Goal: Information Seeking & Learning: Learn about a topic

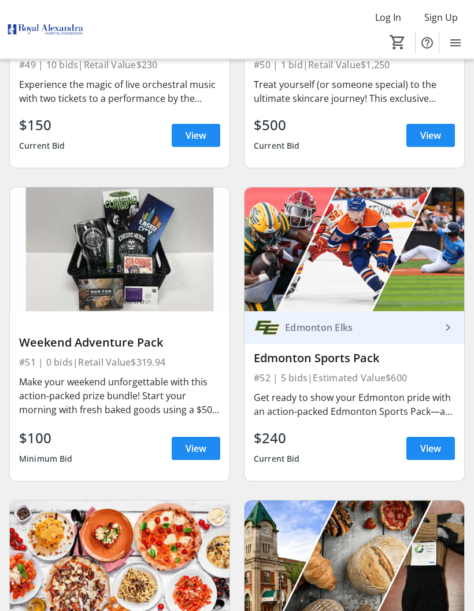
scroll to position [8144, 0]
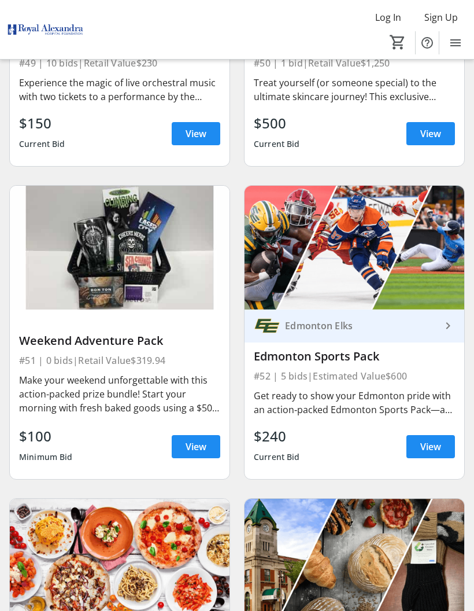
click at [443, 440] on span at bounding box center [430, 446] width 49 height 28
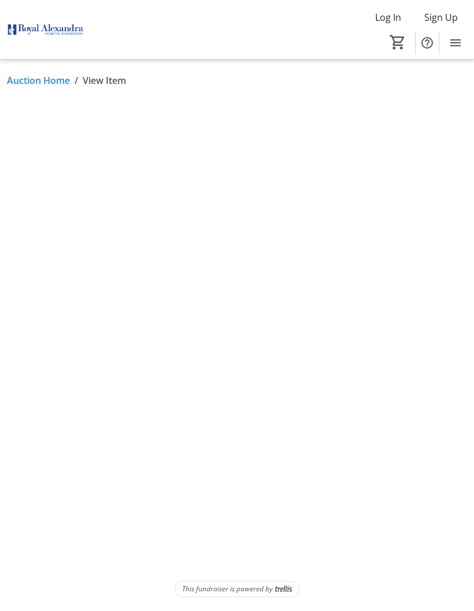
scroll to position [46, 0]
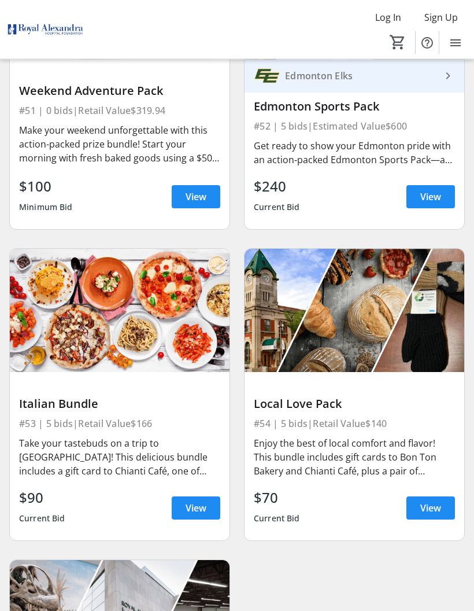
scroll to position [8394, 0]
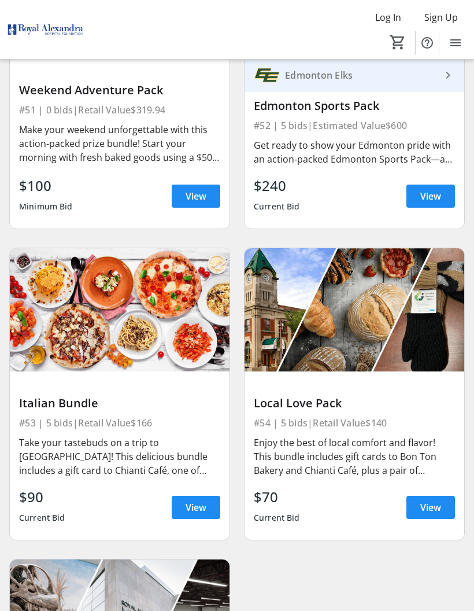
click at [199, 501] on span "View" at bounding box center [196, 507] width 21 height 14
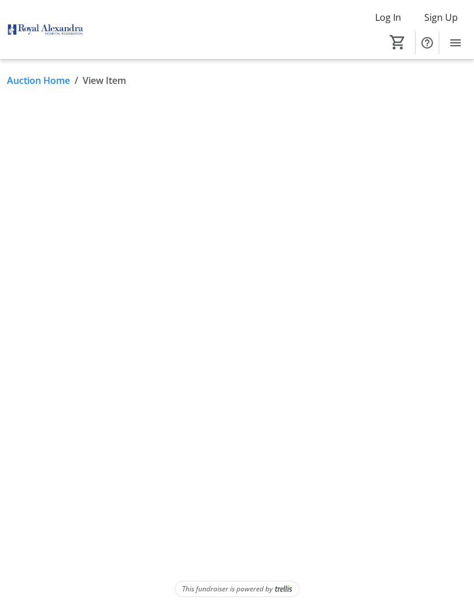
scroll to position [46, 0]
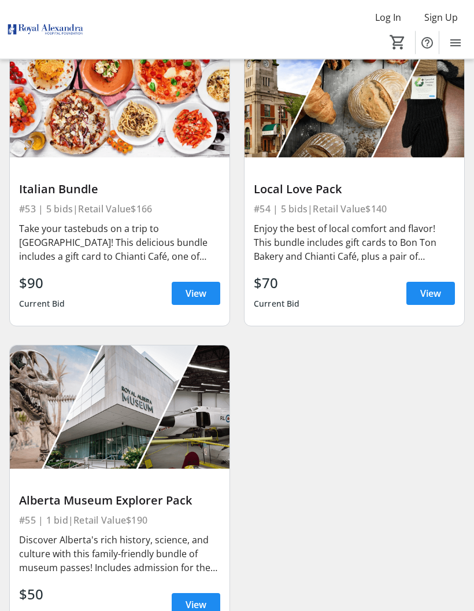
scroll to position [8623, 0]
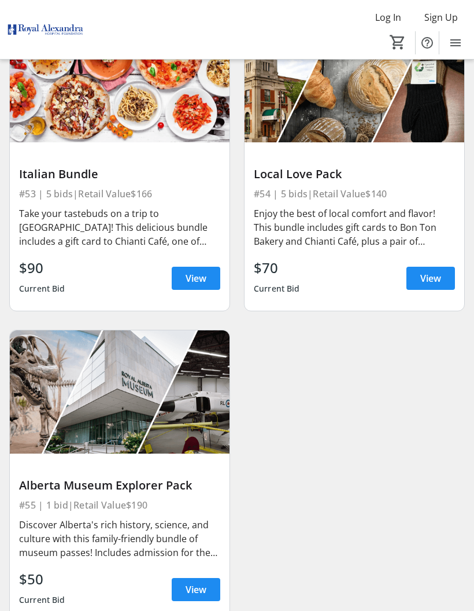
click at [201, 591] on span "View" at bounding box center [196, 589] width 21 height 14
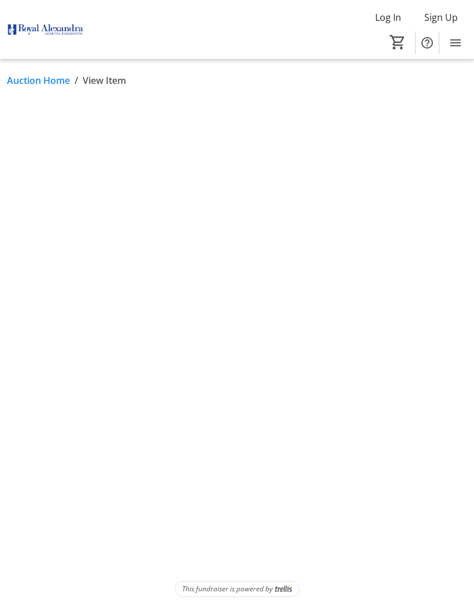
scroll to position [46, 0]
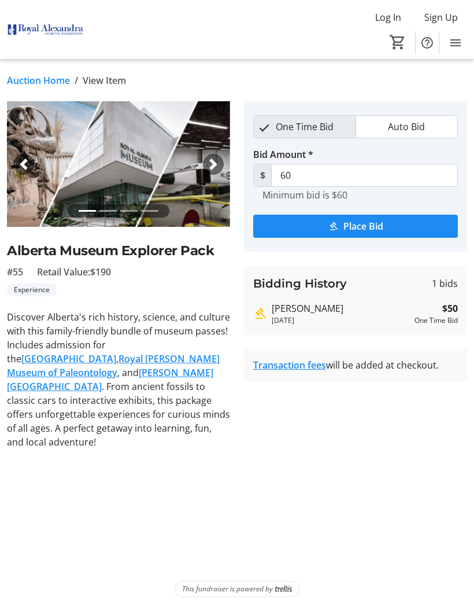
scroll to position [8623, 0]
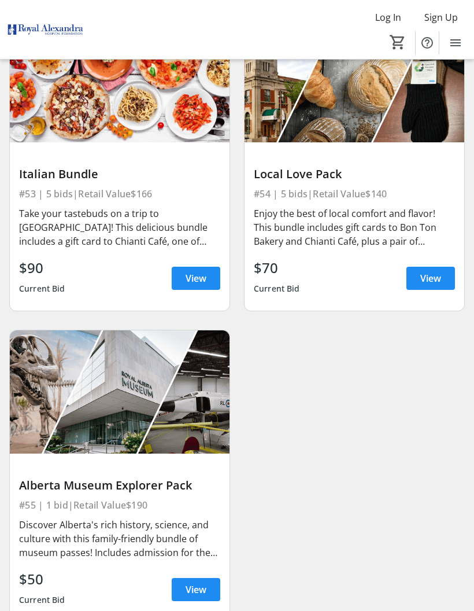
click at [433, 276] on span "View" at bounding box center [430, 278] width 21 height 14
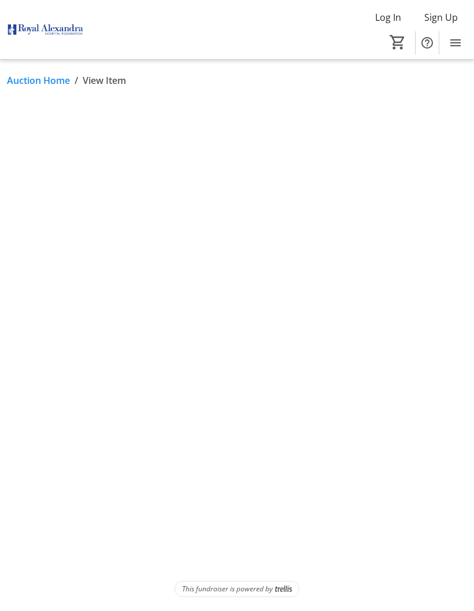
scroll to position [46, 0]
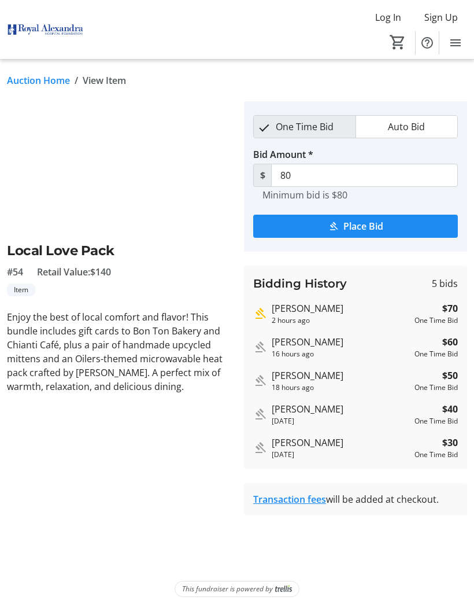
scroll to position [8623, 0]
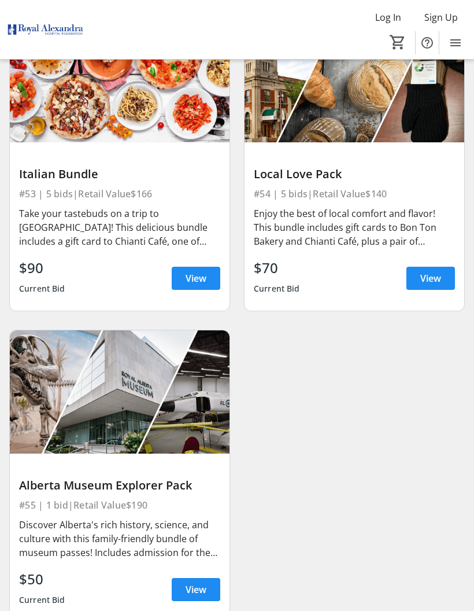
click at [199, 271] on span "View" at bounding box center [196, 278] width 21 height 14
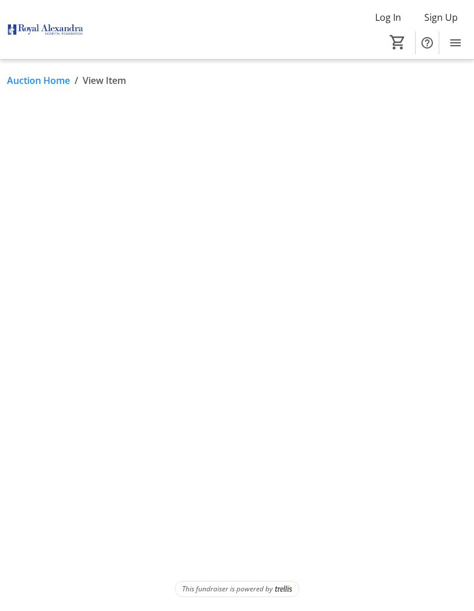
scroll to position [46, 0]
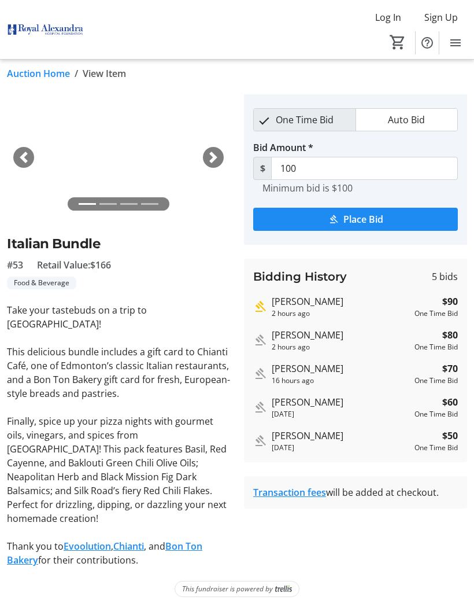
scroll to position [8623, 0]
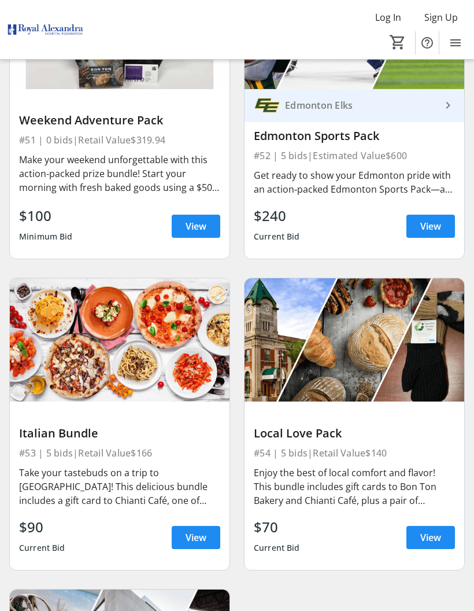
click at [434, 227] on span "View" at bounding box center [430, 226] width 21 height 14
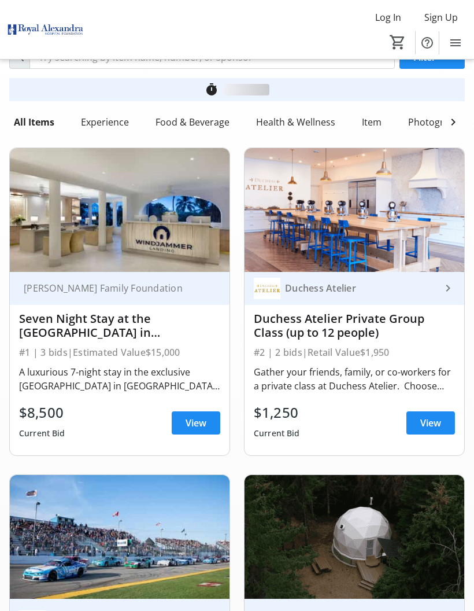
scroll to position [8364, 0]
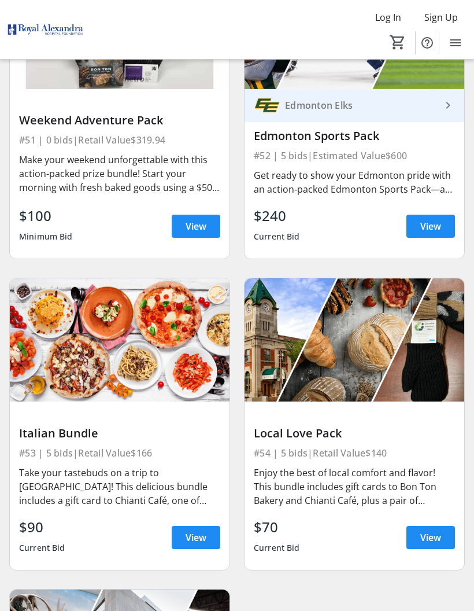
click at [201, 226] on span "View" at bounding box center [196, 226] width 21 height 14
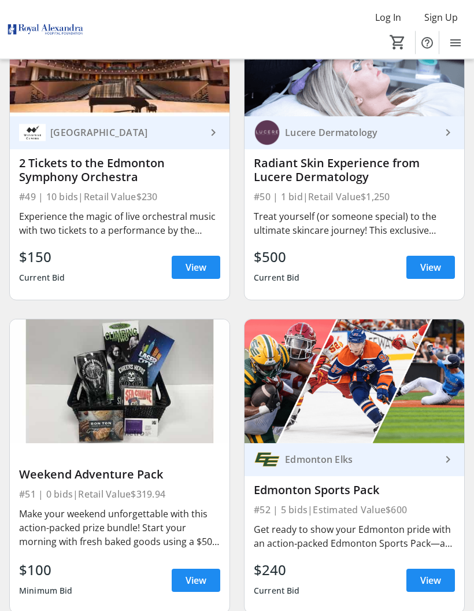
scroll to position [8007, 0]
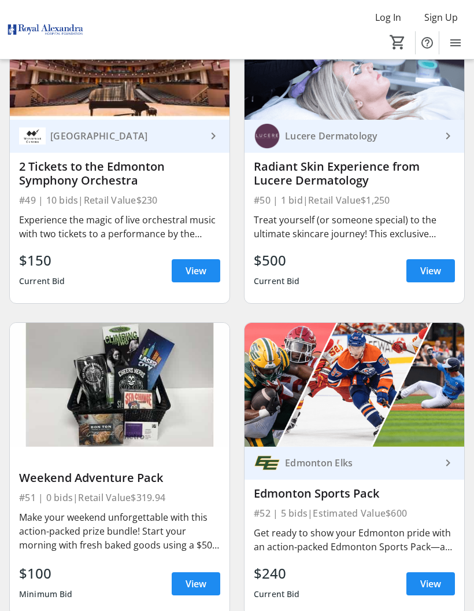
click at [434, 267] on span "View" at bounding box center [430, 271] width 21 height 14
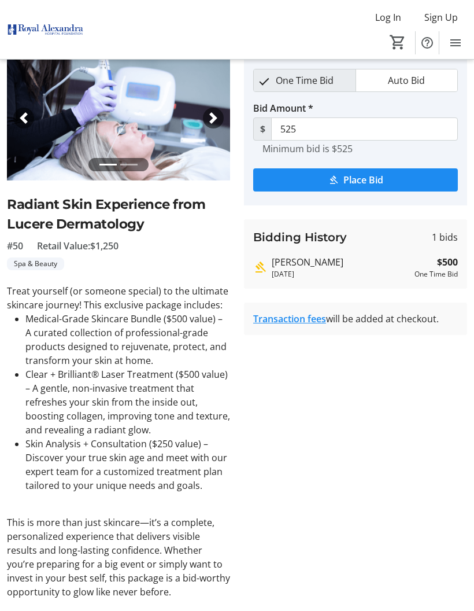
scroll to position [8007, 0]
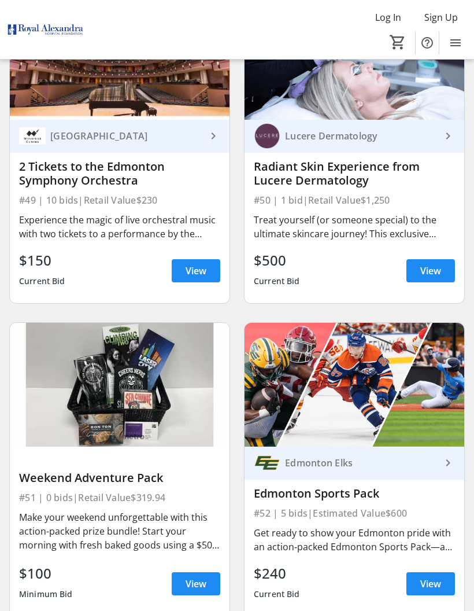
click at [199, 266] on span "View" at bounding box center [196, 271] width 21 height 14
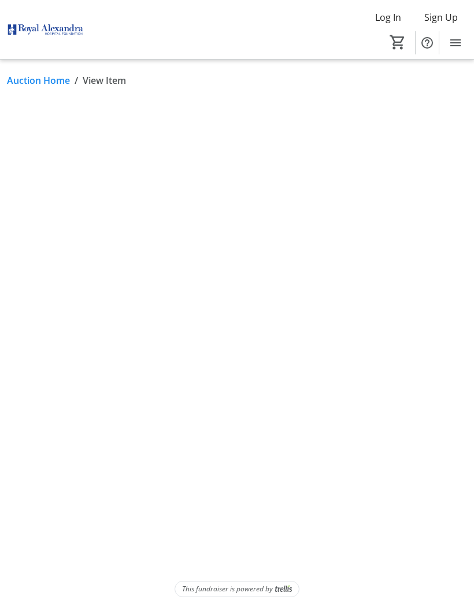
scroll to position [46, 0]
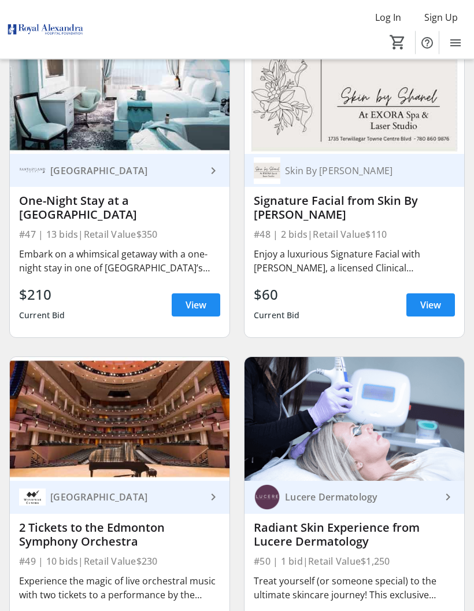
scroll to position [7624, 0]
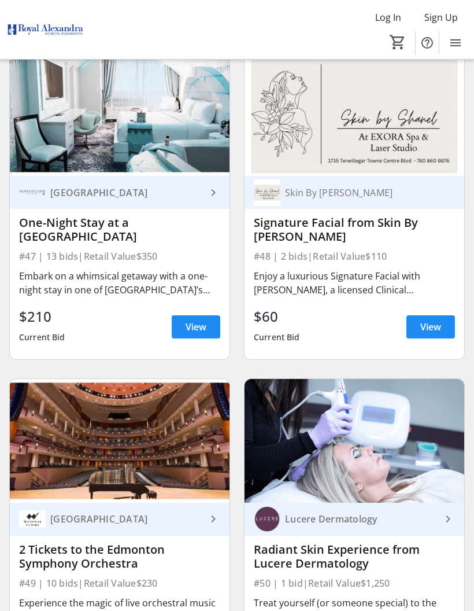
click at [437, 320] on span "View" at bounding box center [430, 327] width 21 height 14
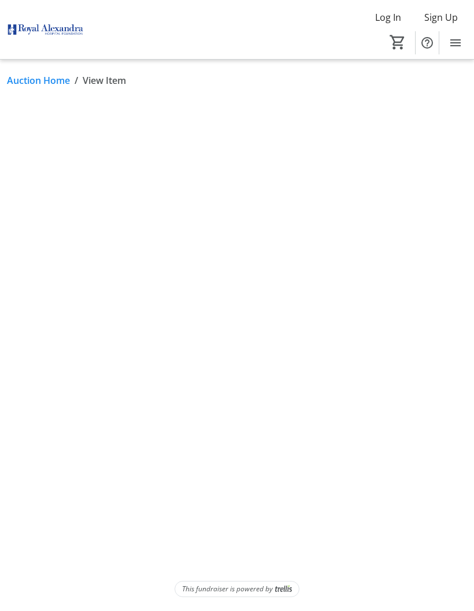
scroll to position [46, 0]
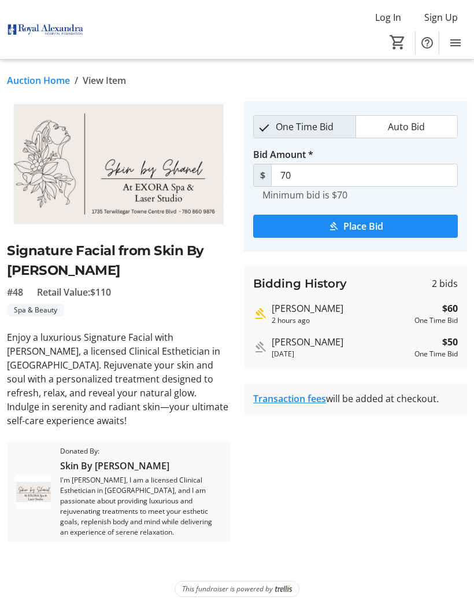
scroll to position [7624, 0]
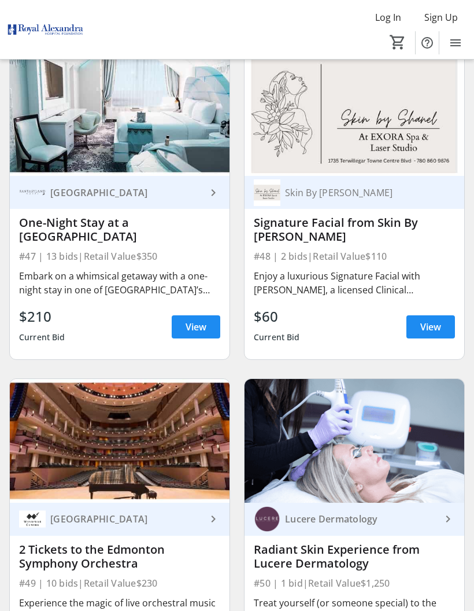
click at [199, 318] on span at bounding box center [196, 327] width 49 height 28
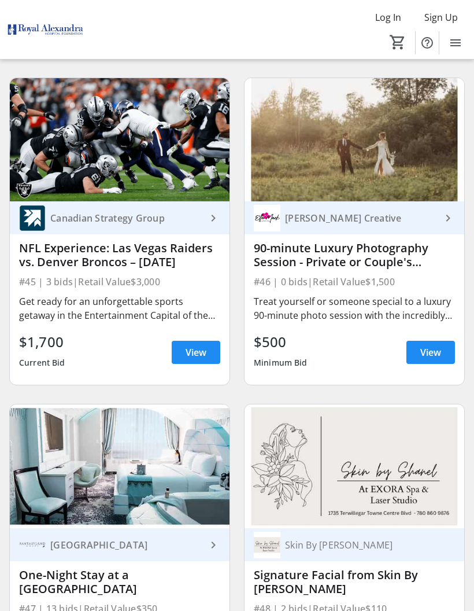
scroll to position [7271, 0]
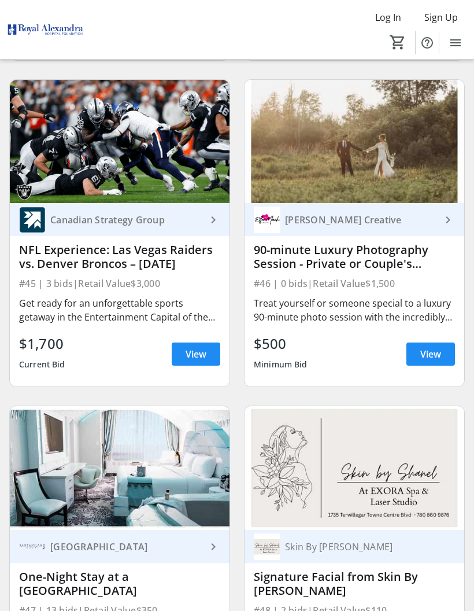
click at [431, 352] on span "View" at bounding box center [430, 354] width 21 height 14
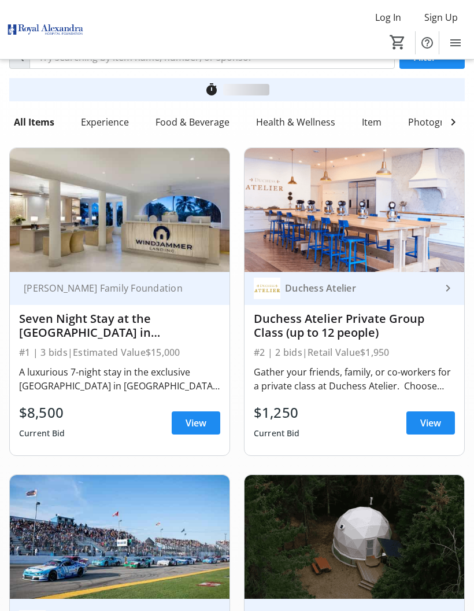
scroll to position [7271, 0]
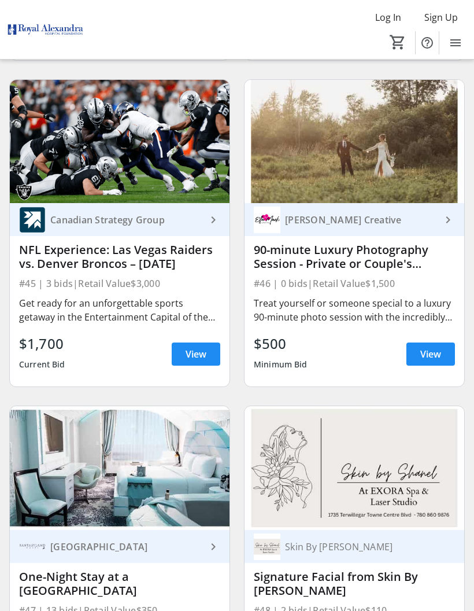
click at [202, 349] on span "View" at bounding box center [196, 354] width 21 height 14
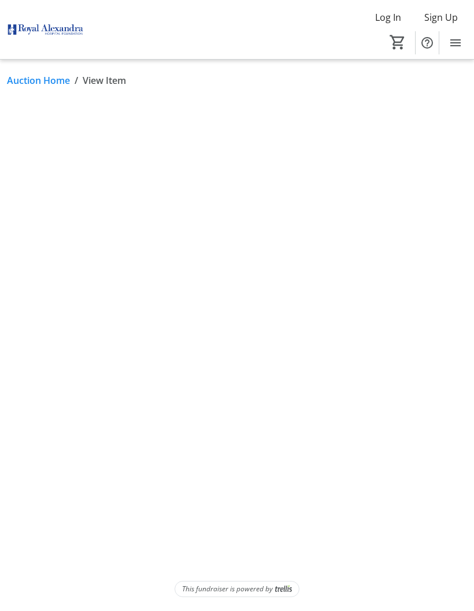
scroll to position [46, 0]
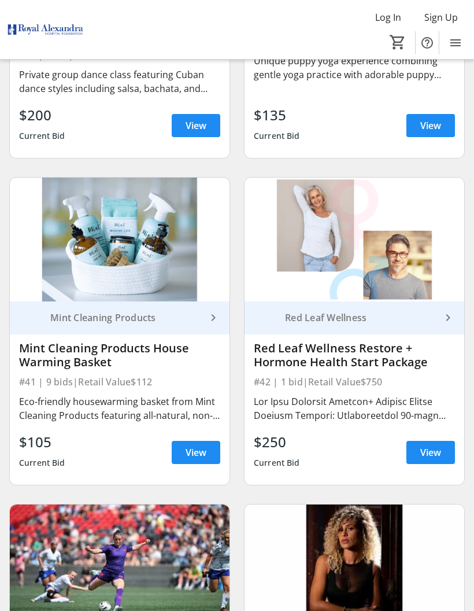
scroll to position [6518, 0]
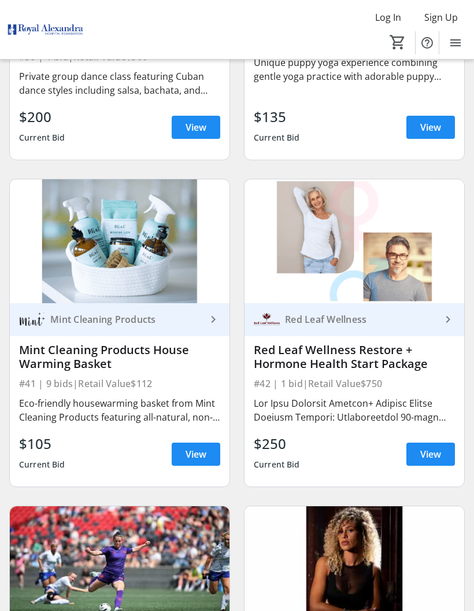
click at [199, 449] on span "View" at bounding box center [196, 454] width 21 height 14
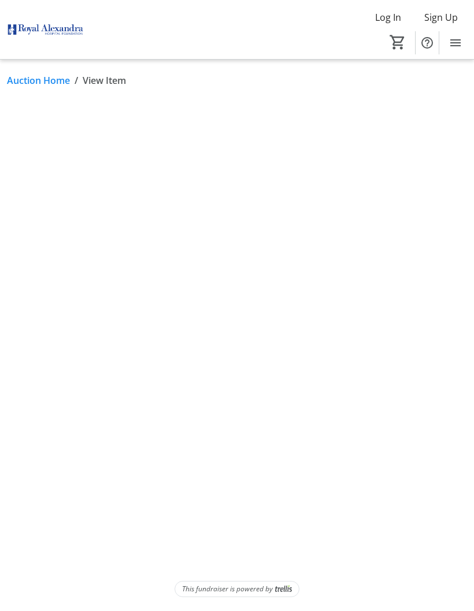
scroll to position [46, 0]
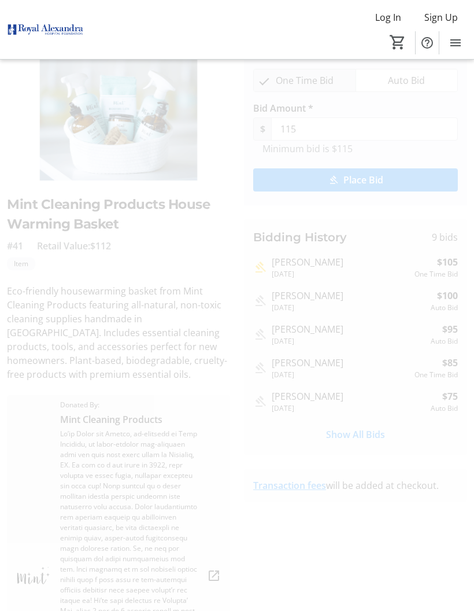
click at [357, 431] on span "Show All Bids" at bounding box center [355, 434] width 59 height 14
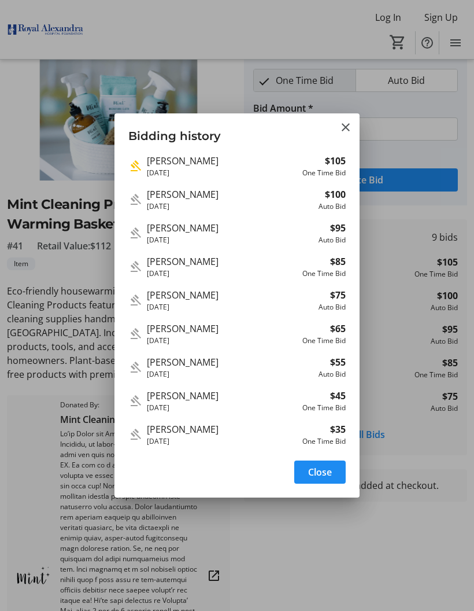
click at [25, 69] on div at bounding box center [237, 305] width 474 height 611
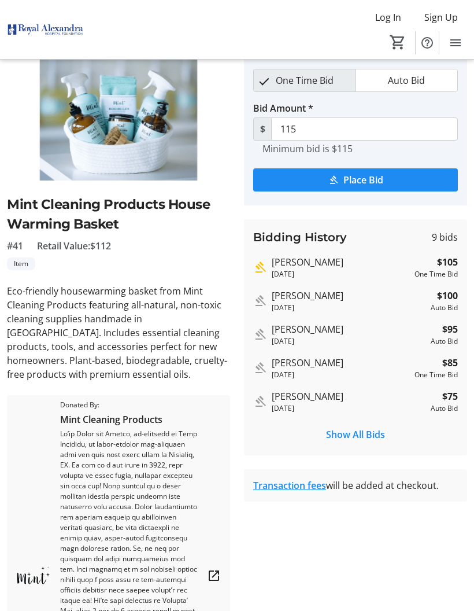
scroll to position [46, 0]
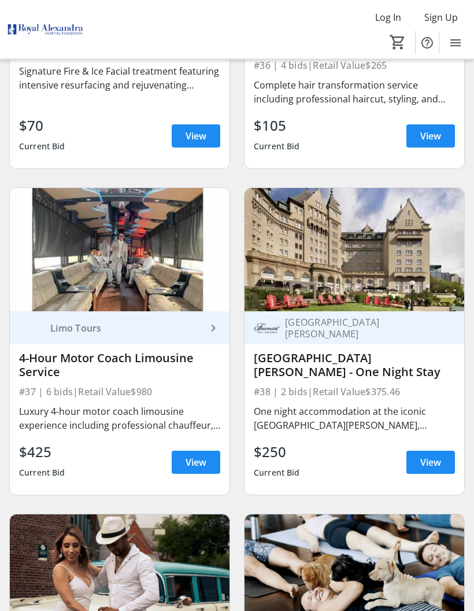
scroll to position [5856, 0]
click at [432, 456] on span "View" at bounding box center [430, 462] width 21 height 14
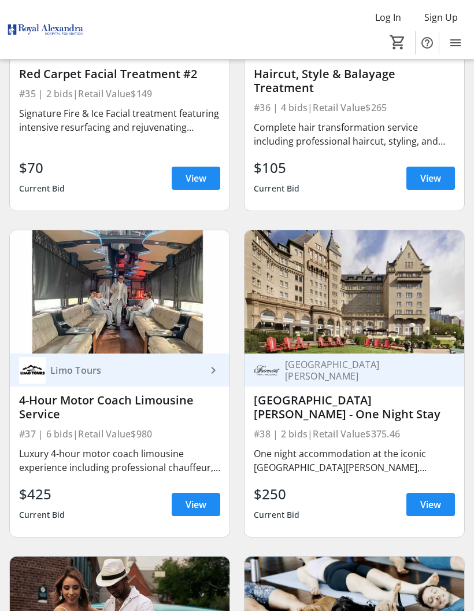
scroll to position [5814, 0]
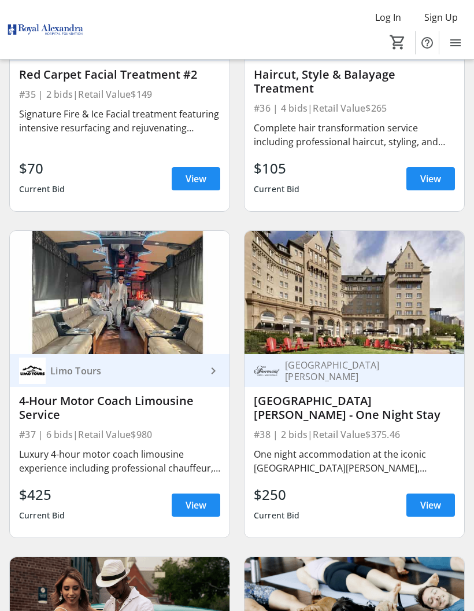
click at [201, 501] on span "View" at bounding box center [196, 505] width 21 height 14
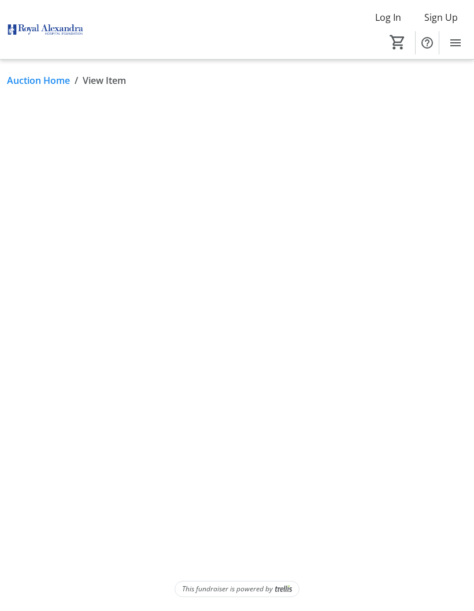
scroll to position [46, 0]
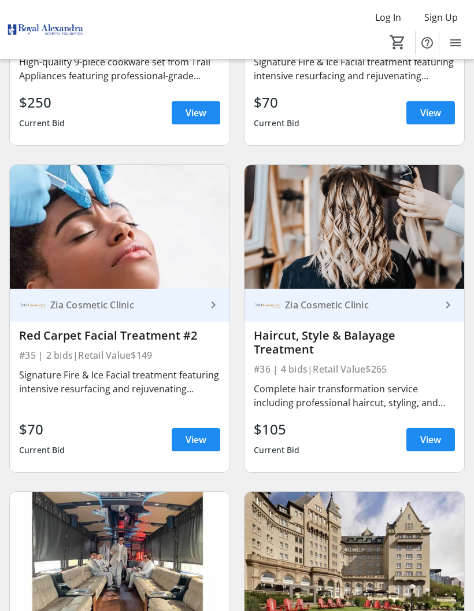
scroll to position [5561, 0]
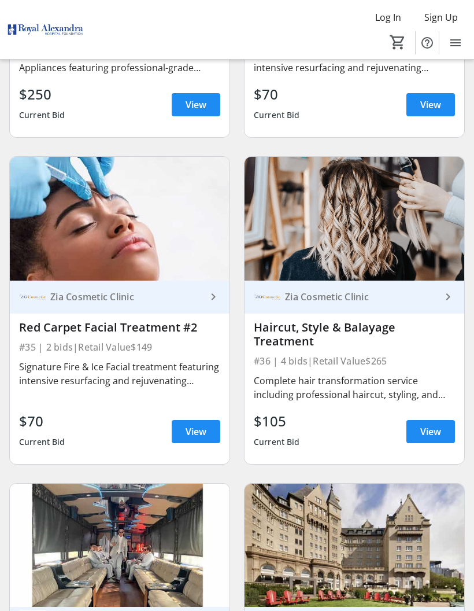
click at [438, 426] on span "View" at bounding box center [430, 431] width 21 height 14
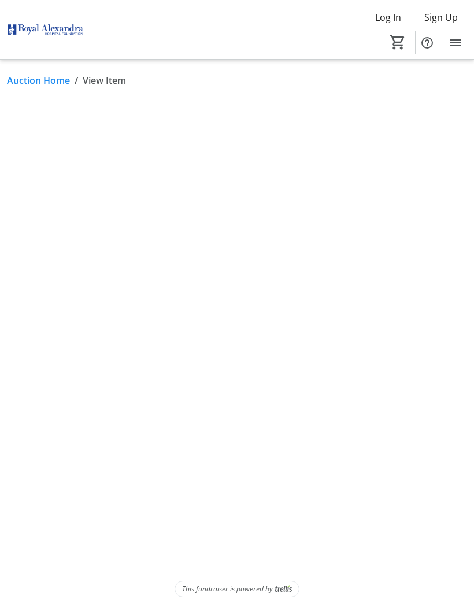
scroll to position [46, 0]
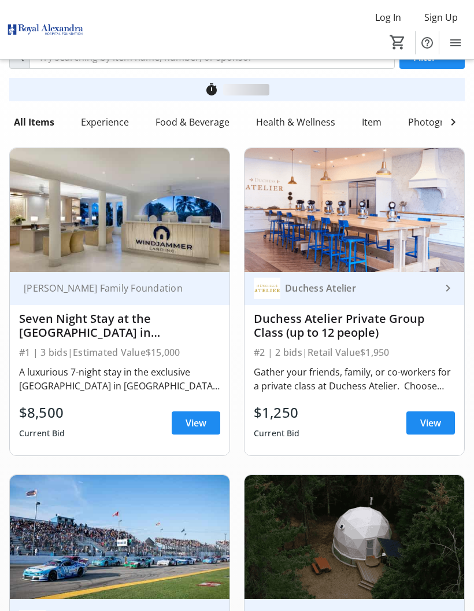
scroll to position [5561, 0]
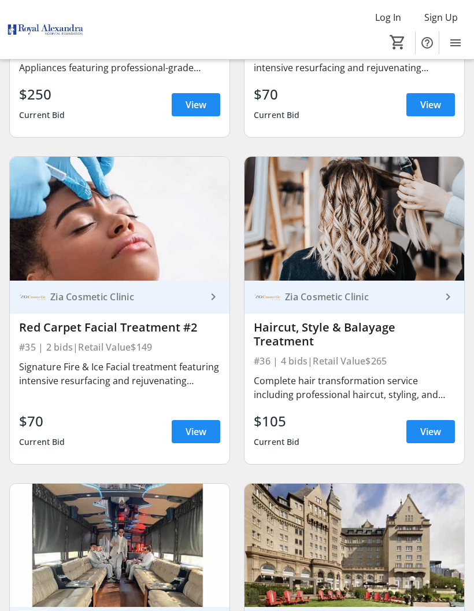
click at [199, 428] on span "View" at bounding box center [196, 431] width 21 height 14
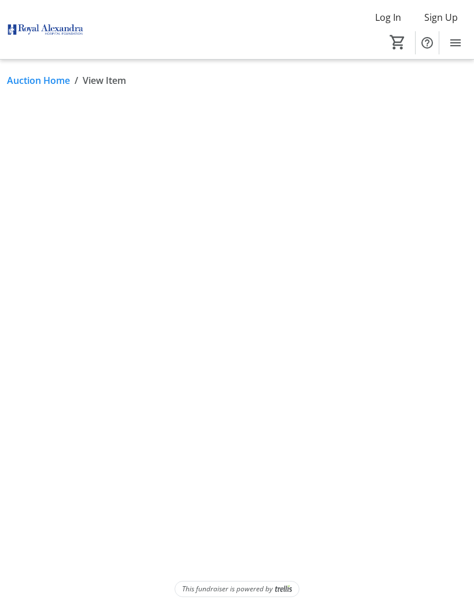
scroll to position [46, 0]
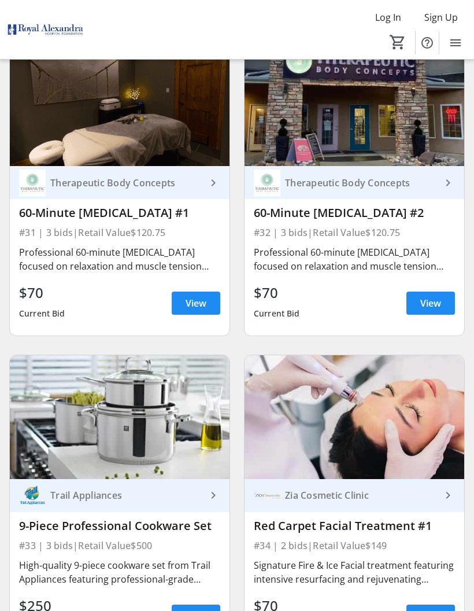
scroll to position [5047, 0]
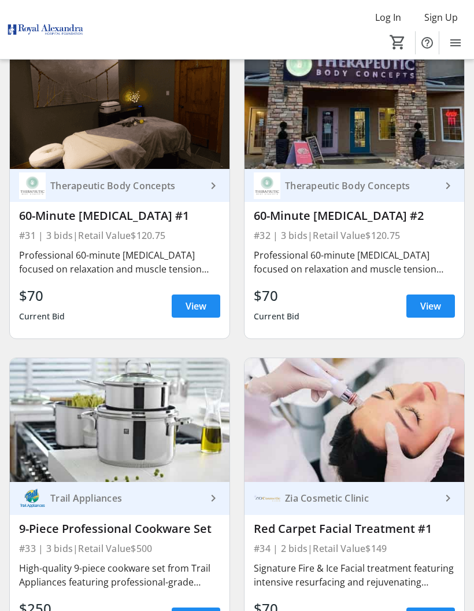
click at [433, 301] on span "View" at bounding box center [430, 306] width 21 height 14
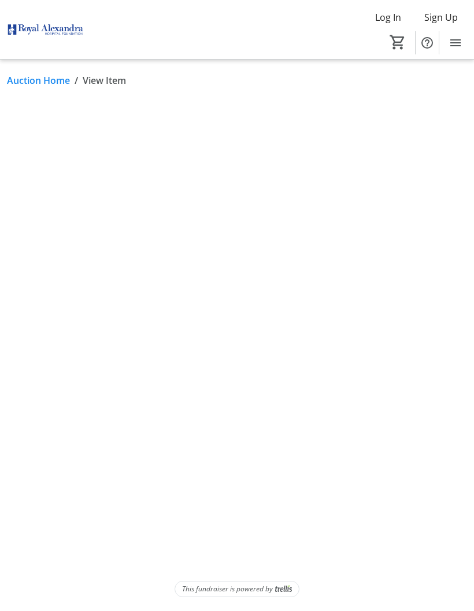
scroll to position [46, 0]
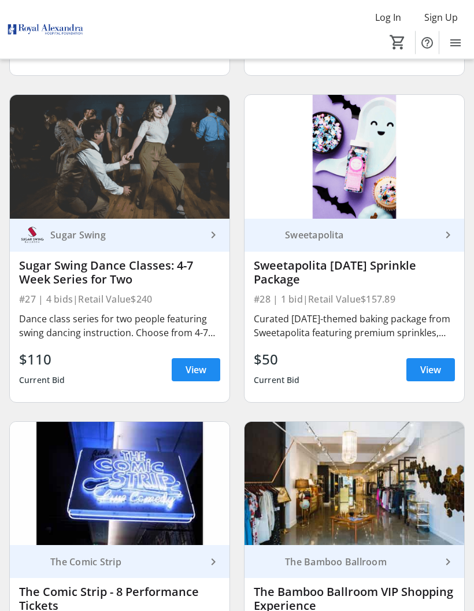
scroll to position [4344, 0]
click at [431, 365] on span "View" at bounding box center [430, 370] width 21 height 14
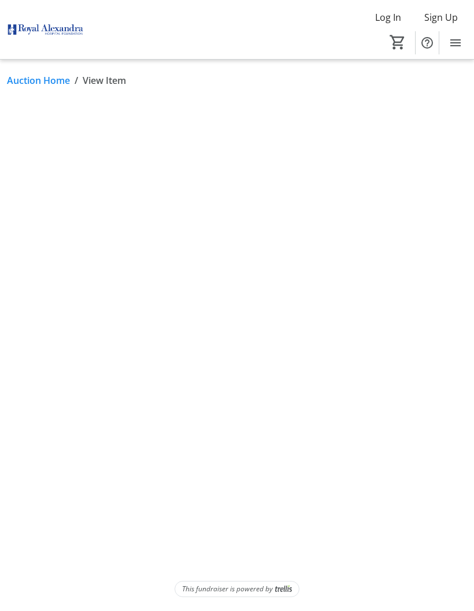
scroll to position [46, 0]
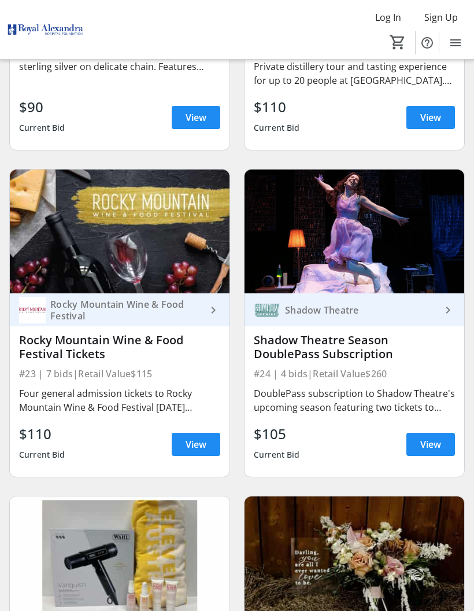
scroll to position [3615, 0]
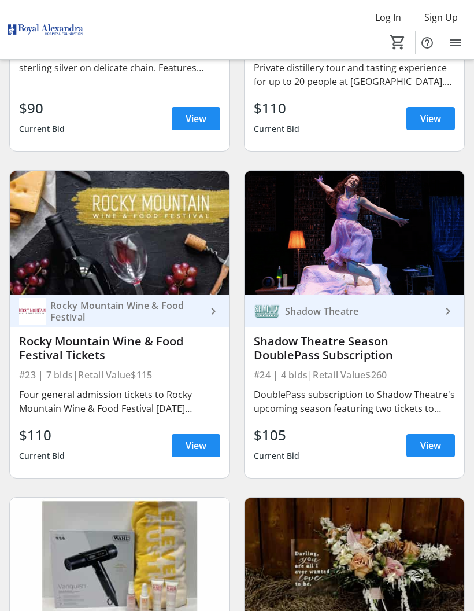
click at [202, 446] on span "View" at bounding box center [196, 445] width 21 height 14
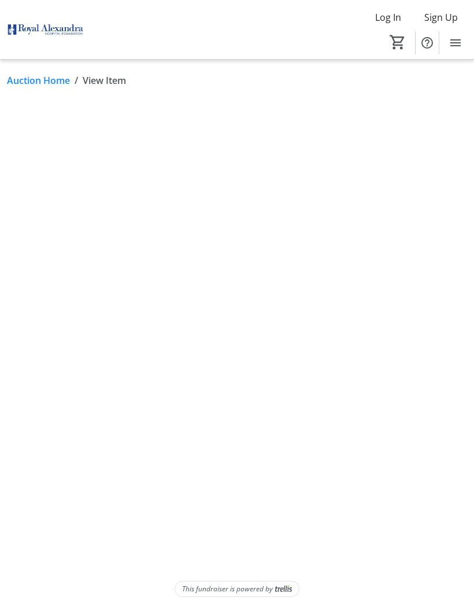
scroll to position [46, 0]
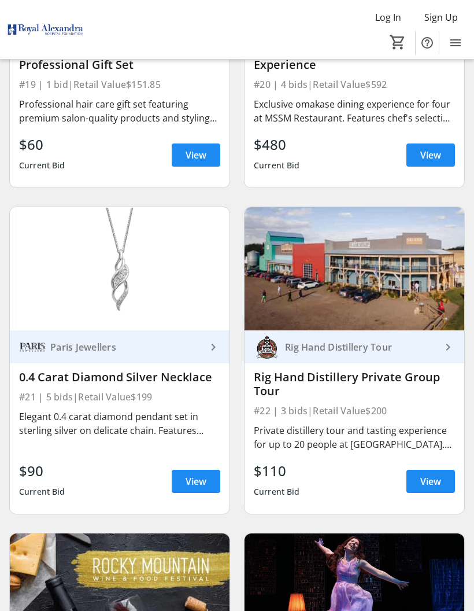
scroll to position [3252, 0]
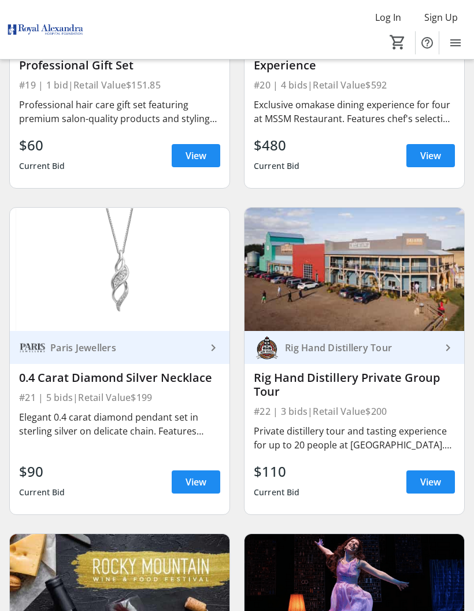
click at [199, 483] on span "View" at bounding box center [196, 482] width 21 height 14
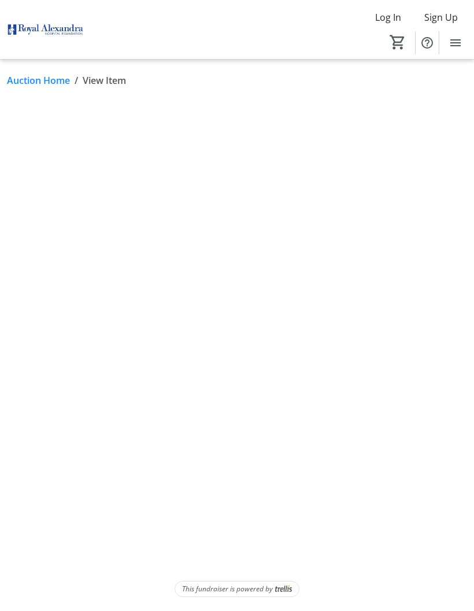
scroll to position [46, 0]
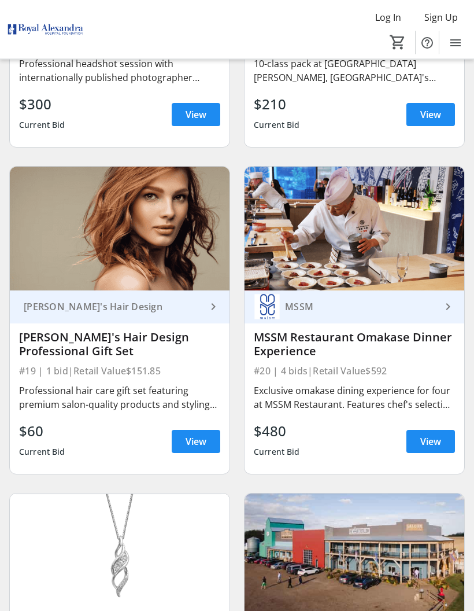
scroll to position [2967, 0]
click at [436, 434] on span "View" at bounding box center [430, 441] width 21 height 14
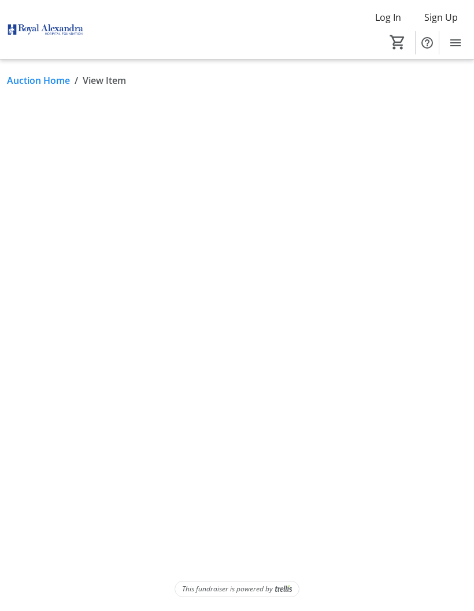
scroll to position [46, 0]
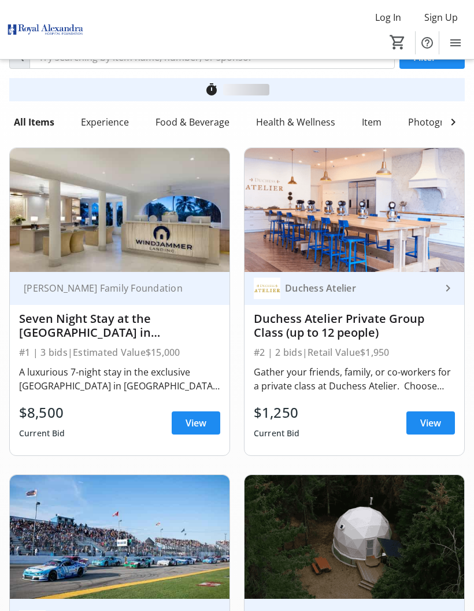
scroll to position [2967, 0]
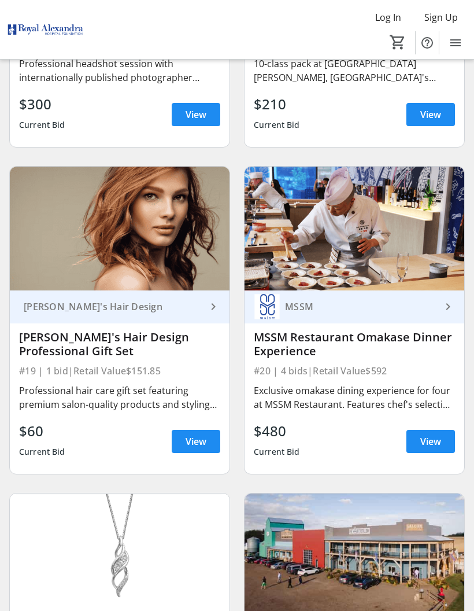
click at [199, 438] on span "View" at bounding box center [196, 441] width 21 height 14
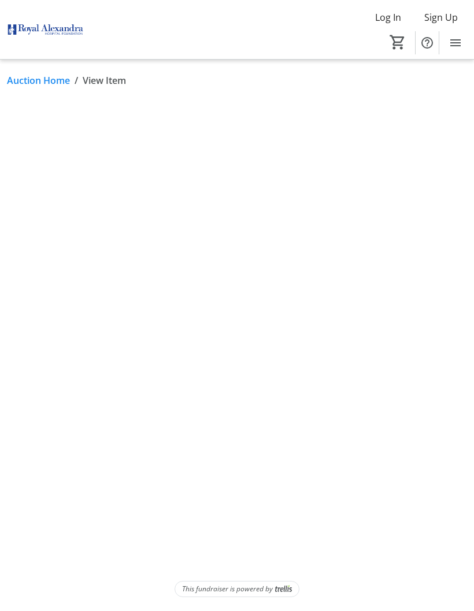
scroll to position [46, 0]
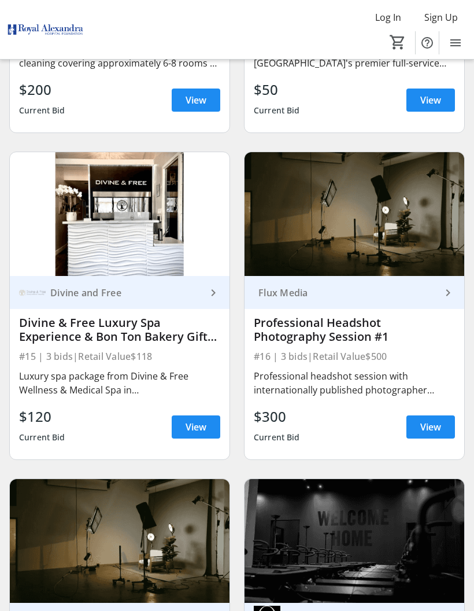
scroll to position [2327, 0]
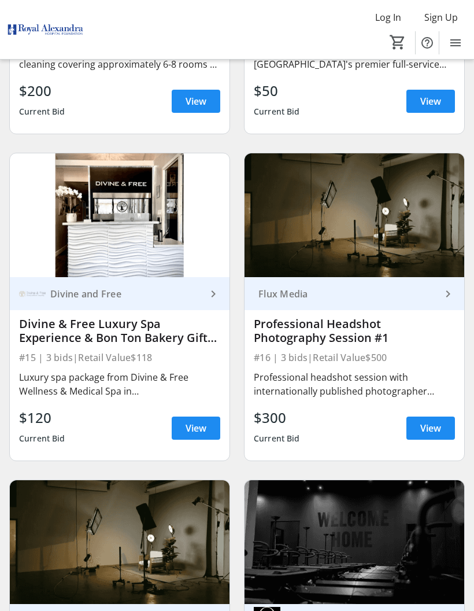
click at [203, 427] on span "View" at bounding box center [196, 428] width 21 height 14
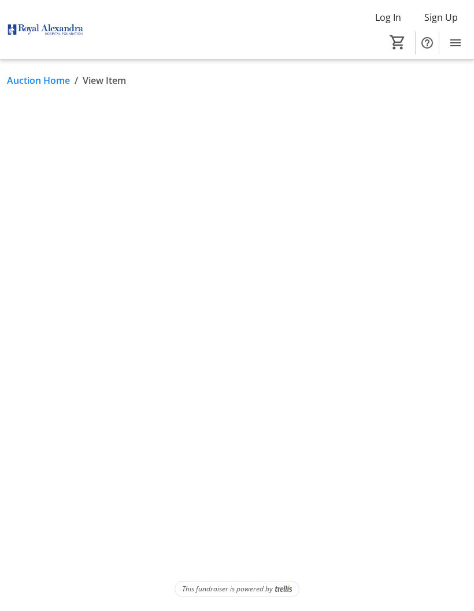
scroll to position [46, 0]
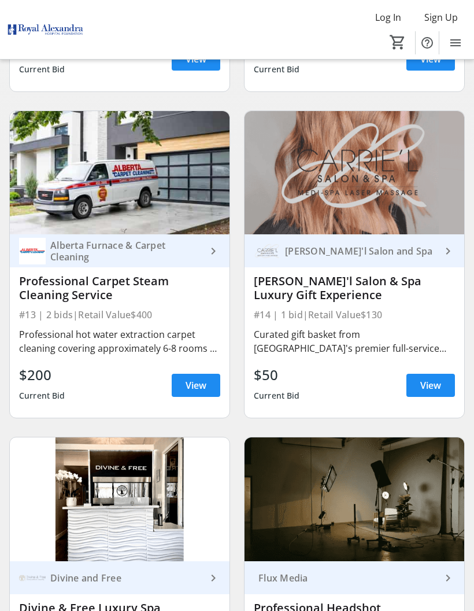
click at [206, 384] on span at bounding box center [196, 385] width 49 height 28
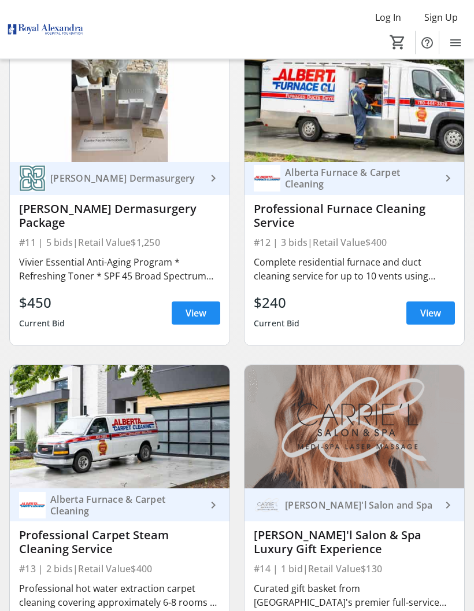
scroll to position [1782, 0]
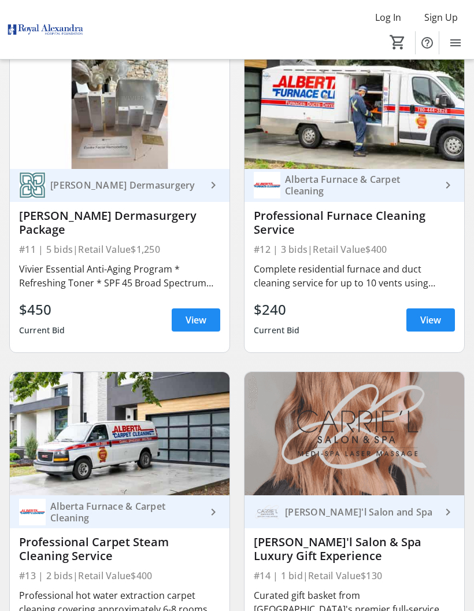
click at [436, 317] on span "View" at bounding box center [430, 320] width 21 height 14
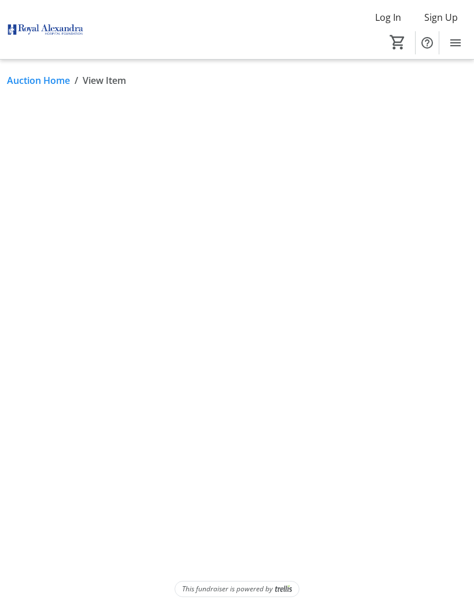
scroll to position [46, 0]
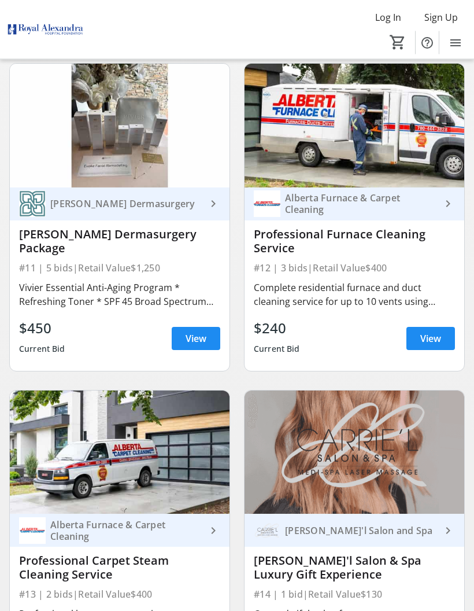
scroll to position [1760, 0]
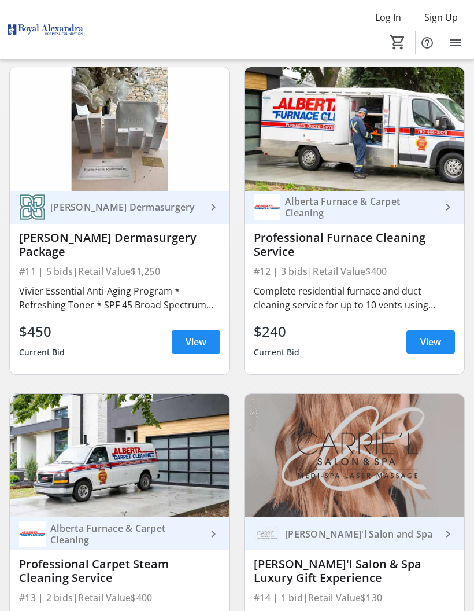
click at [201, 342] on span "View" at bounding box center [196, 342] width 21 height 14
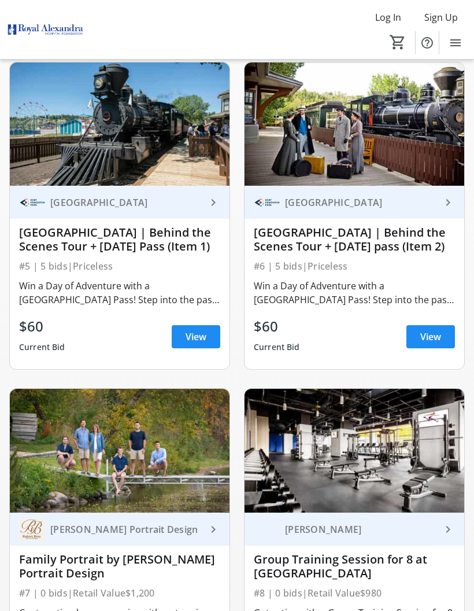
scroll to position [782, 0]
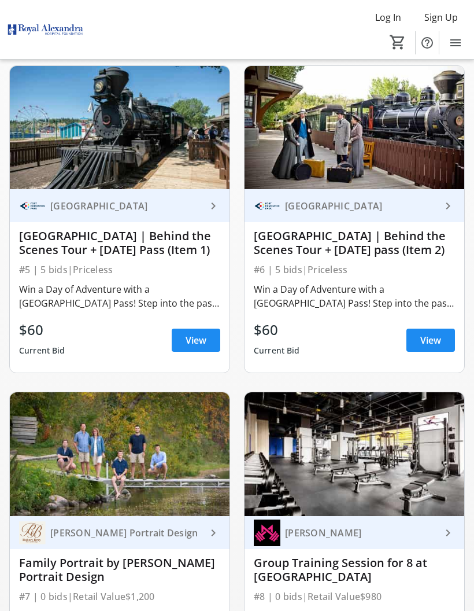
click at [430, 339] on span "View" at bounding box center [430, 340] width 21 height 14
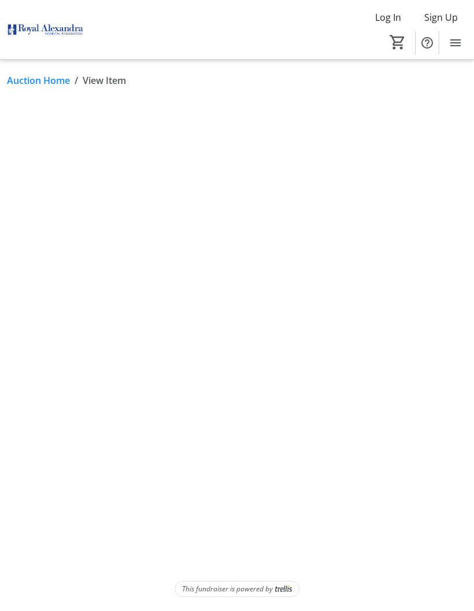
scroll to position [46, 0]
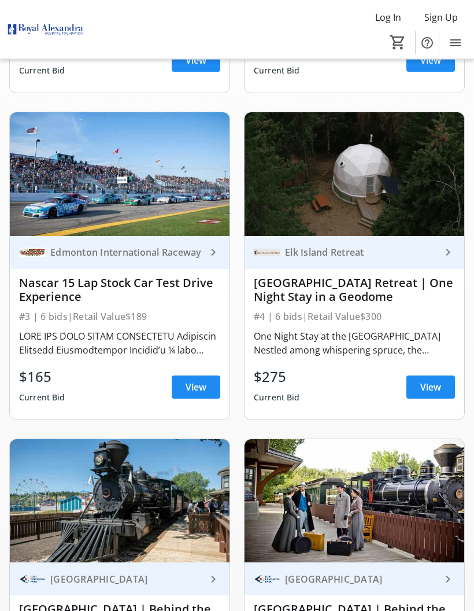
scroll to position [409, 0]
click at [431, 385] on span "View" at bounding box center [430, 387] width 21 height 14
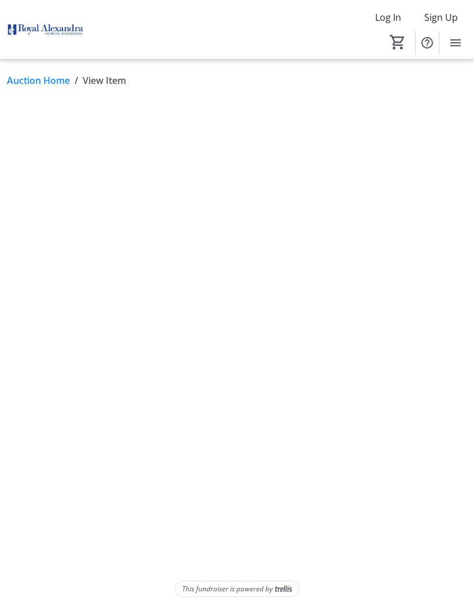
scroll to position [46, 0]
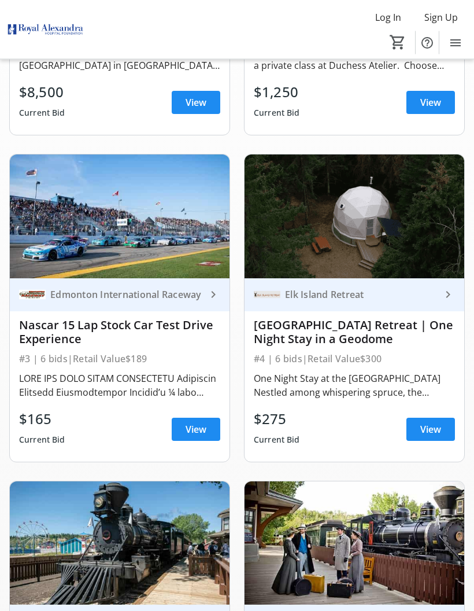
scroll to position [358, 0]
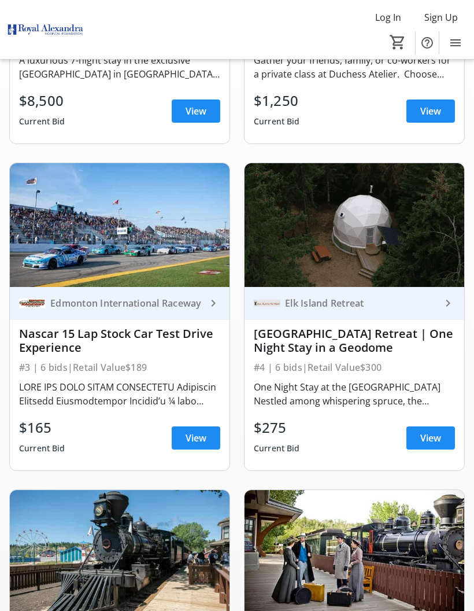
click at [194, 435] on span "View" at bounding box center [196, 438] width 21 height 14
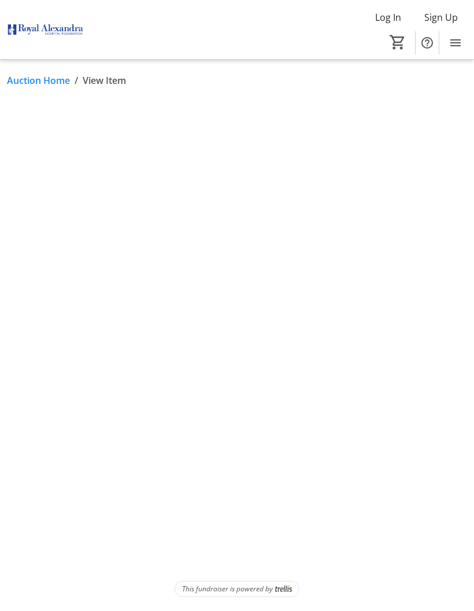
scroll to position [46, 0]
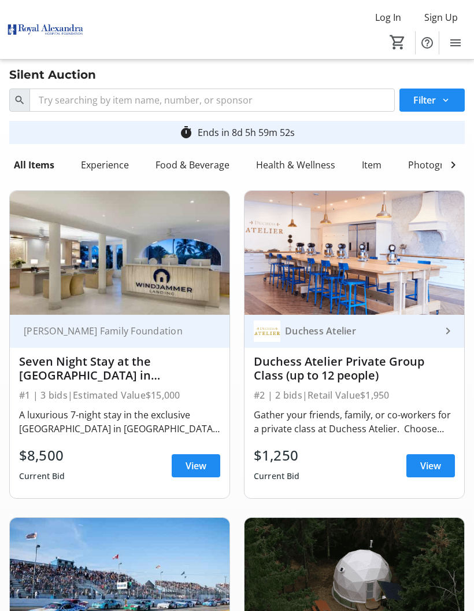
scroll to position [2, 0]
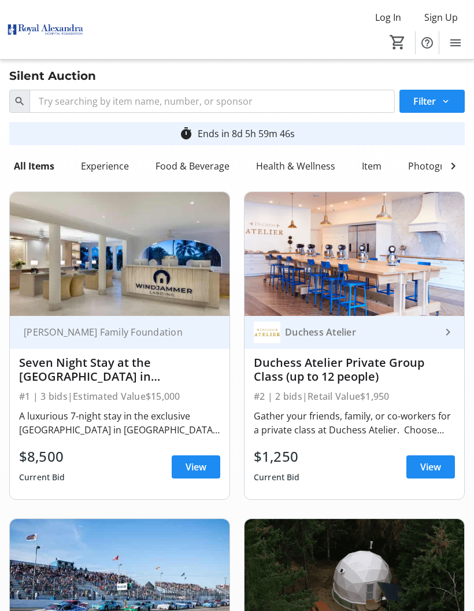
click at [429, 465] on span "View" at bounding box center [430, 467] width 21 height 14
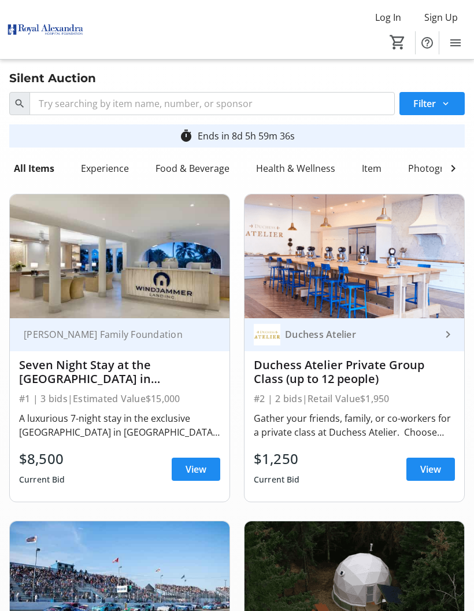
click at [200, 466] on span "View" at bounding box center [196, 469] width 21 height 14
